Goal: Information Seeking & Learning: Learn about a topic

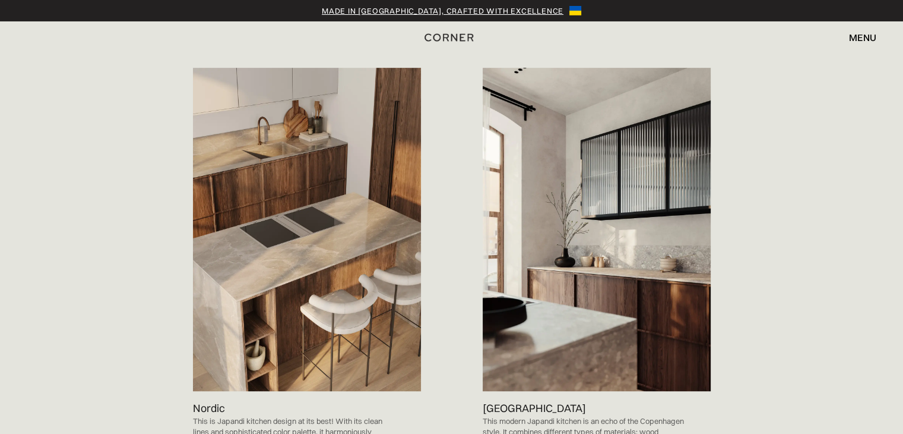
scroll to position [713, 0]
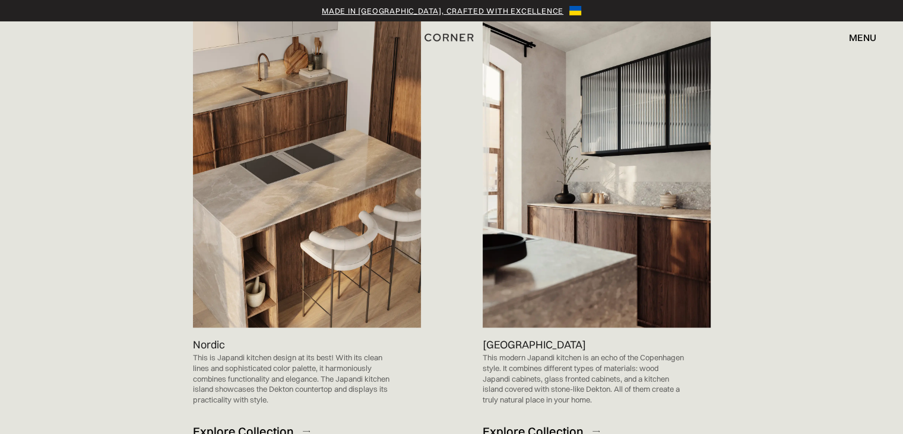
click at [258, 423] on div "Explore Collection" at bounding box center [243, 431] width 101 height 16
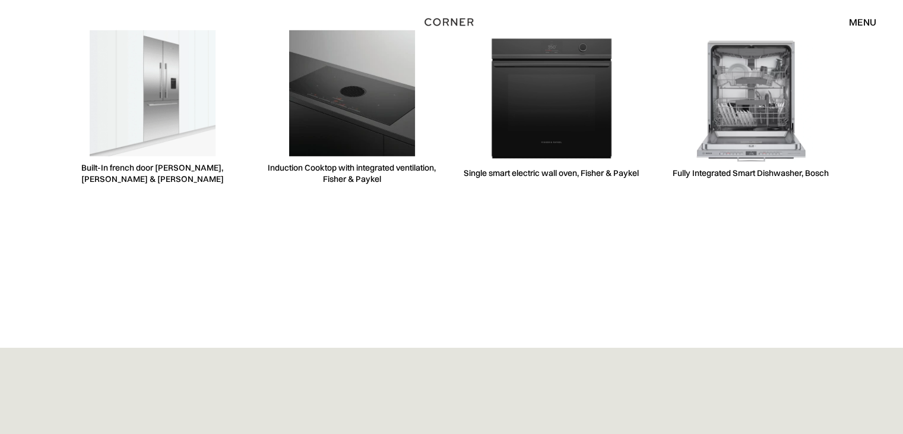
scroll to position [3652, 0]
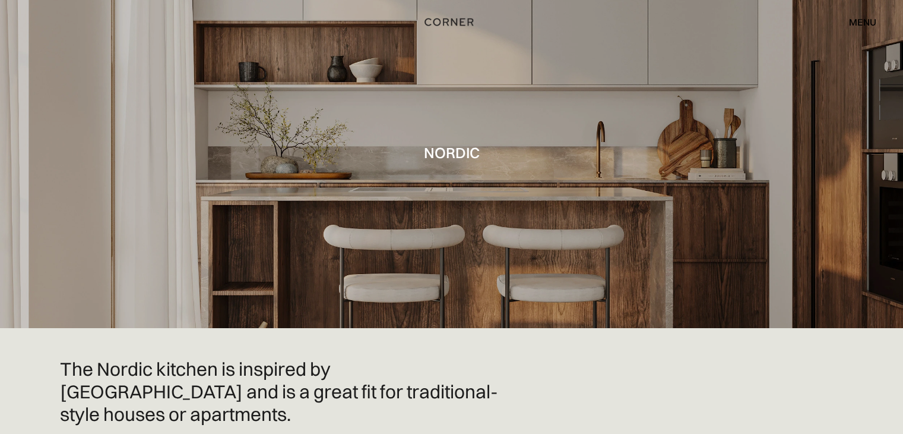
scroll to position [0, 0]
